Goal: Task Accomplishment & Management: Complete application form

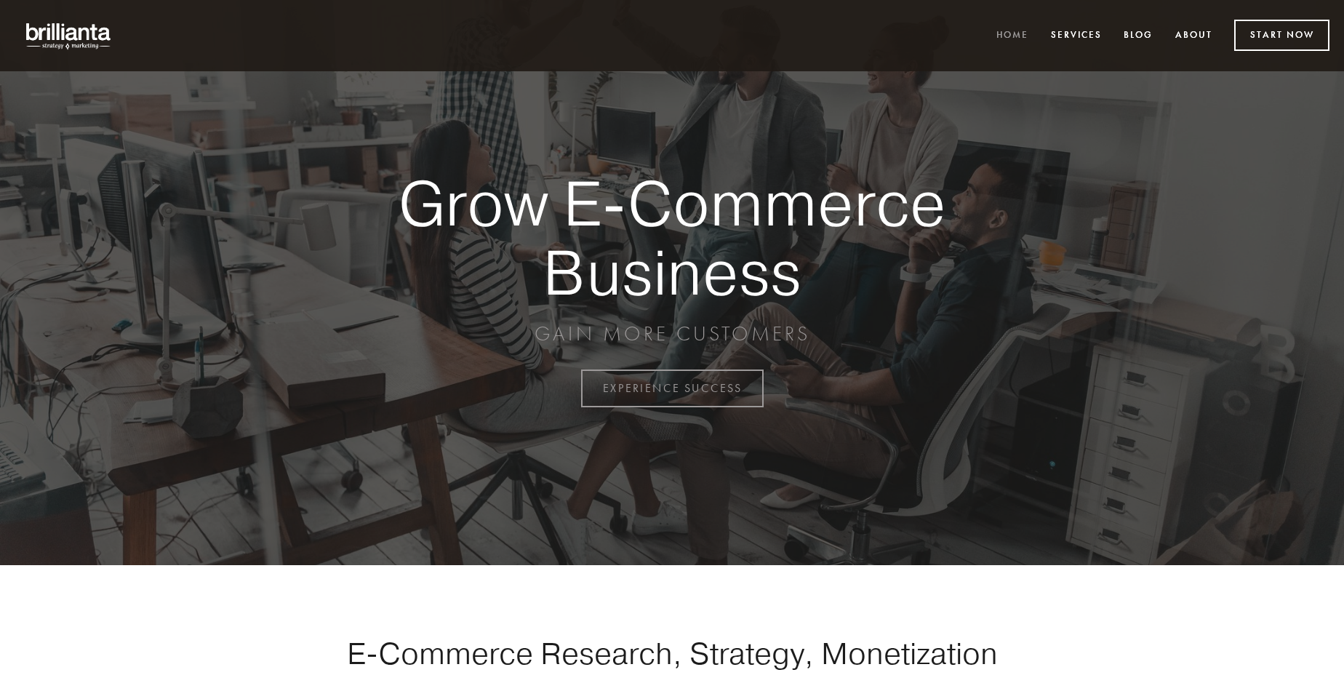
scroll to position [3812, 0]
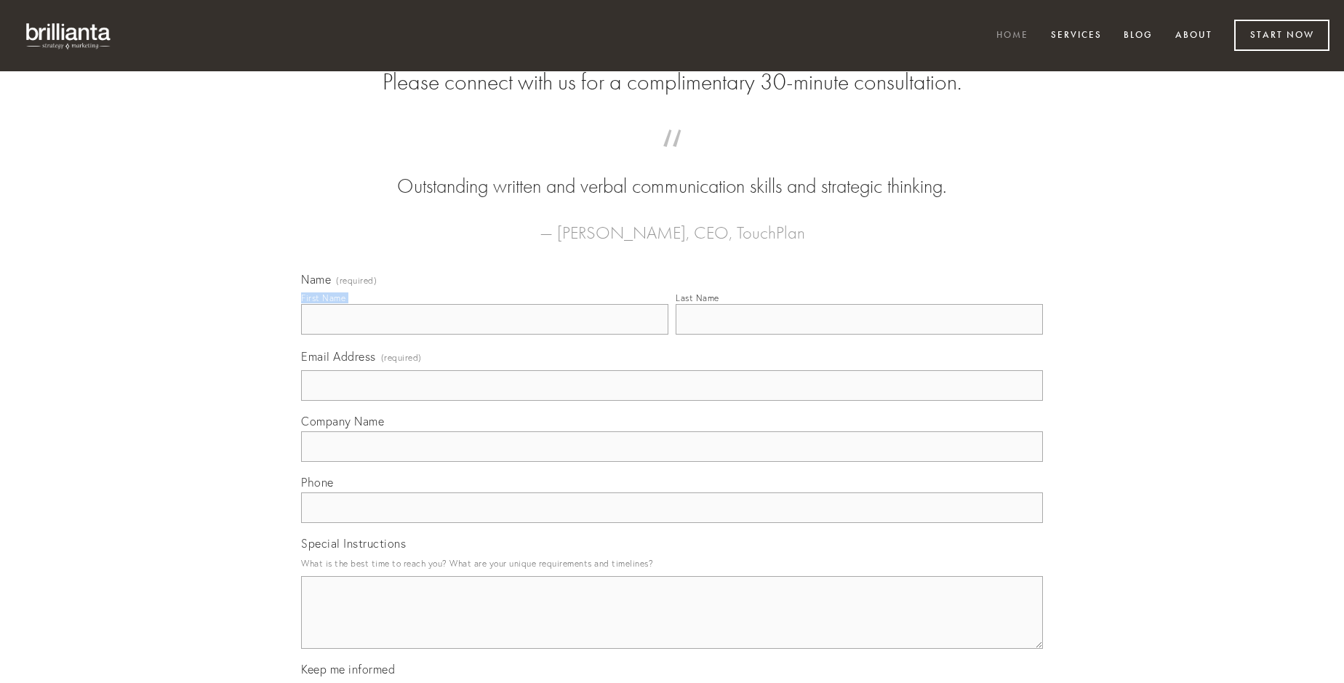
type input "[PERSON_NAME]"
click at [859, 335] on input "Last Name" at bounding box center [859, 319] width 367 height 31
type input "[PERSON_NAME]"
click at [672, 401] on input "Email Address (required)" at bounding box center [672, 385] width 742 height 31
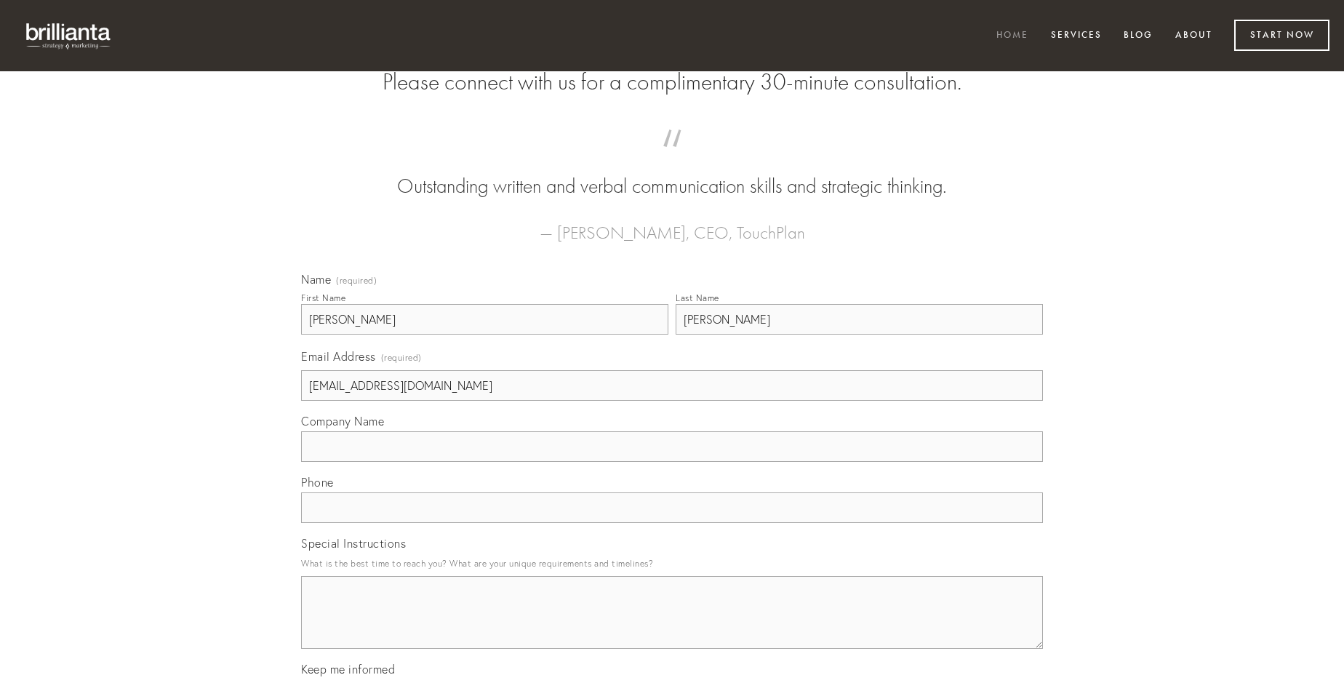
type input "[EMAIL_ADDRESS][DOMAIN_NAME]"
click at [672, 462] on input "Company Name" at bounding box center [672, 446] width 742 height 31
type input "volaticus"
click at [672, 523] on input "text" at bounding box center [672, 507] width 742 height 31
click at [672, 625] on textarea "Special Instructions" at bounding box center [672, 612] width 742 height 73
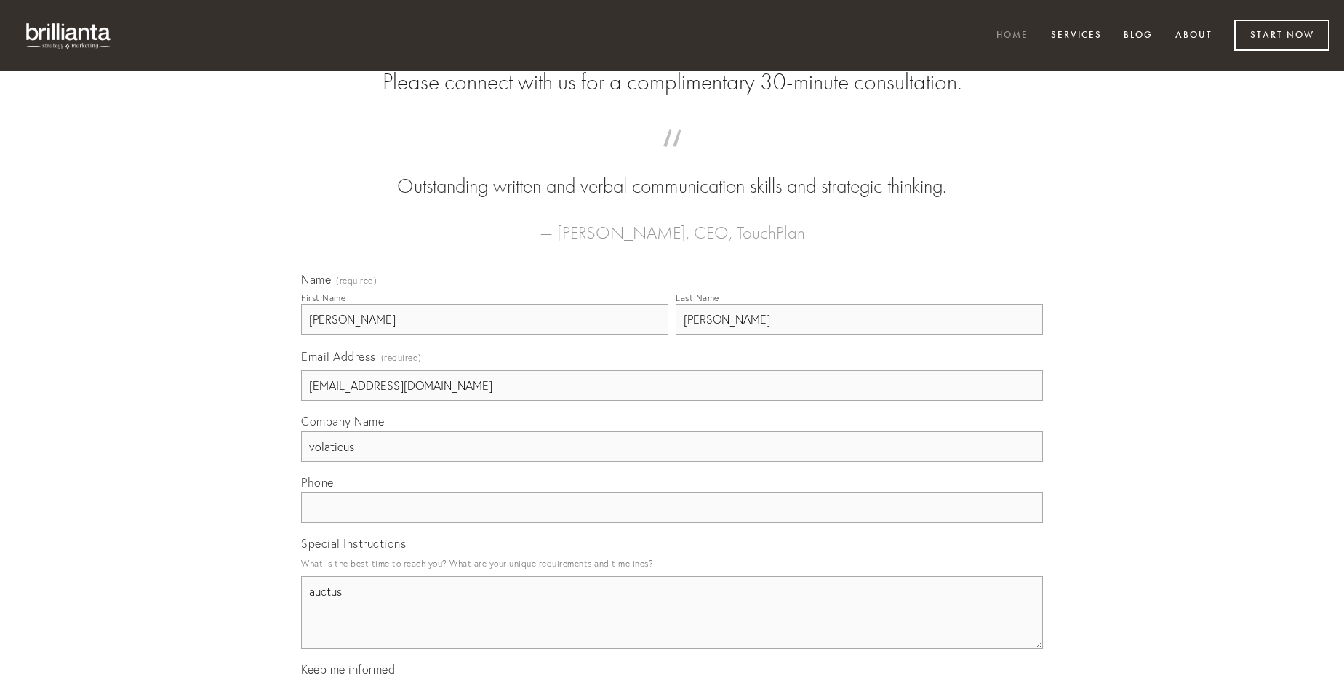
type textarea "auctus"
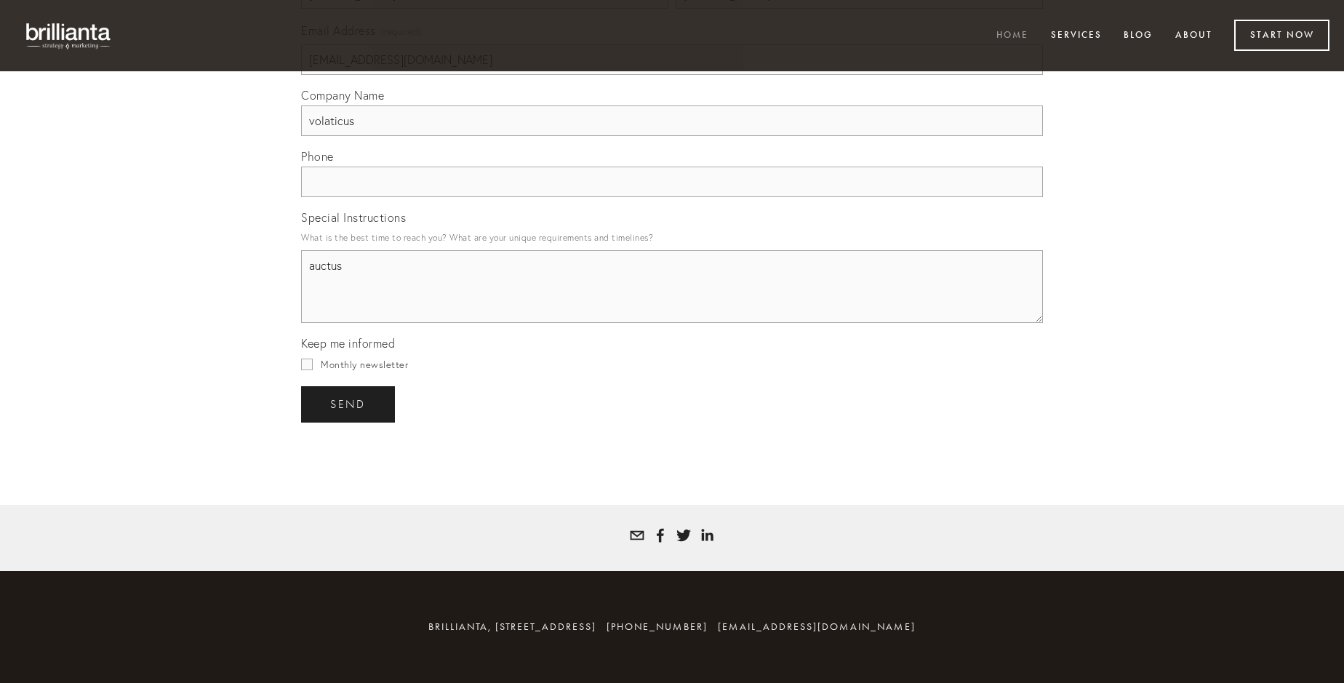
click at [349, 404] on span "send" at bounding box center [348, 404] width 36 height 13
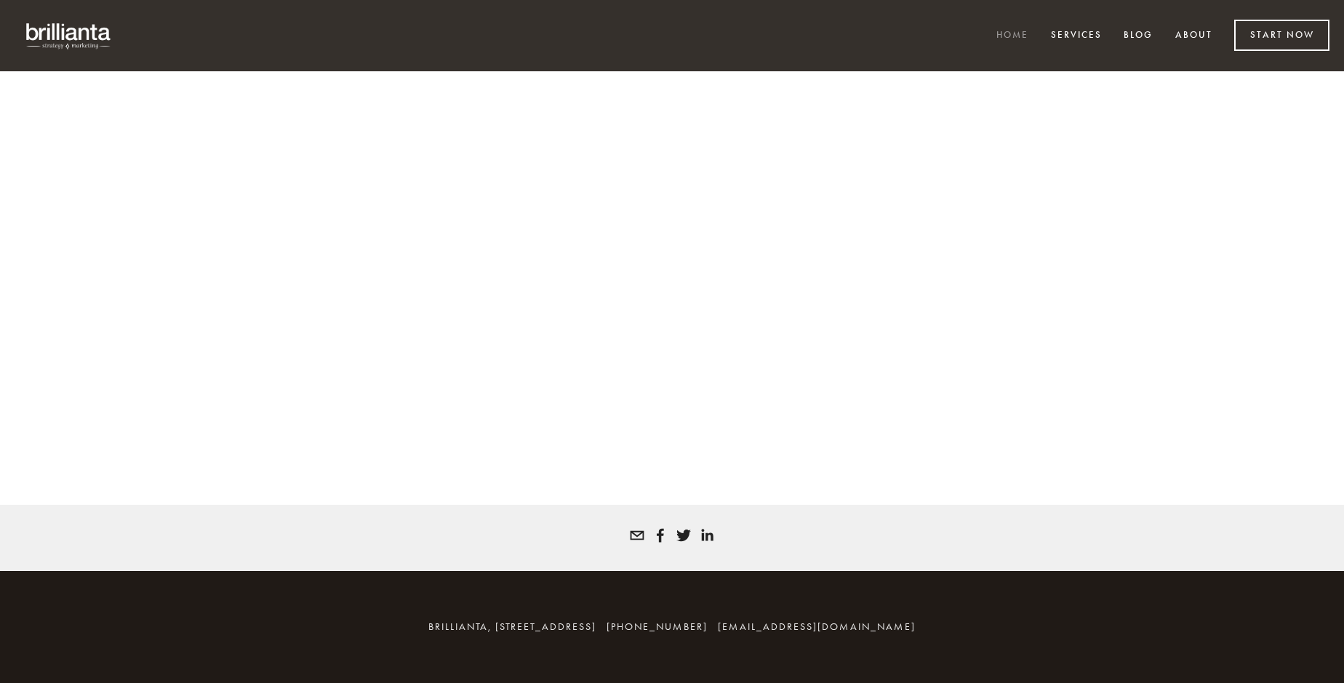
scroll to position [3793, 0]
